Goal: Task Accomplishment & Management: Complete application form

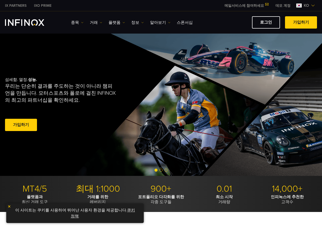
click at [269, 23] on span at bounding box center [301, 23] width 0 height 0
